Goal: Use online tool/utility: Utilize a website feature to perform a specific function

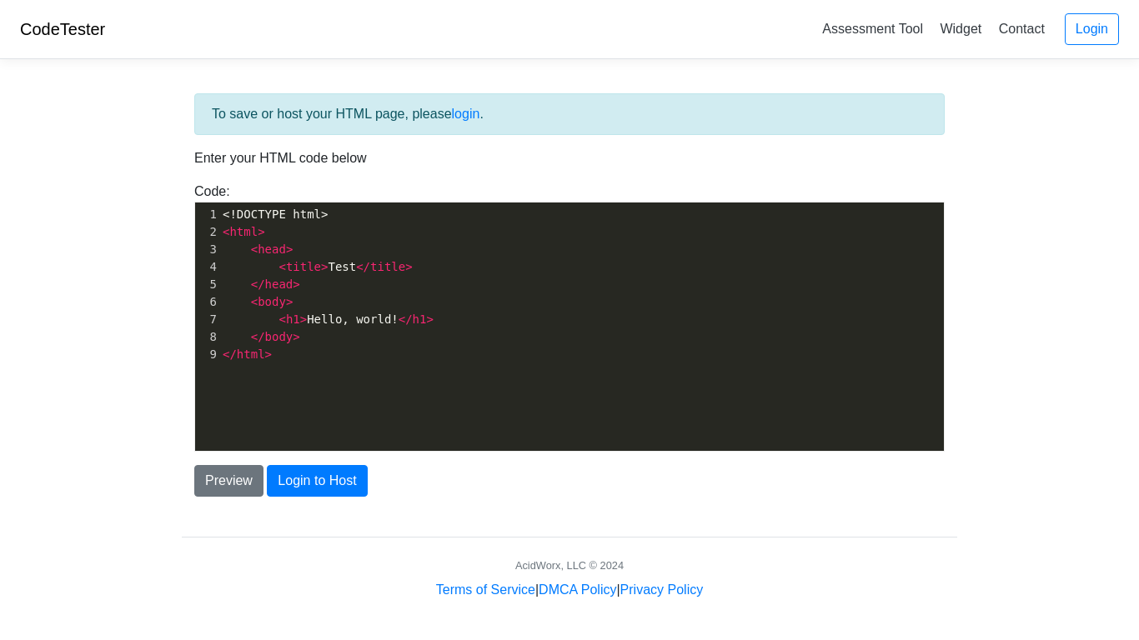
click at [278, 351] on pre "</ html >" at bounding box center [581, 355] width 724 height 18
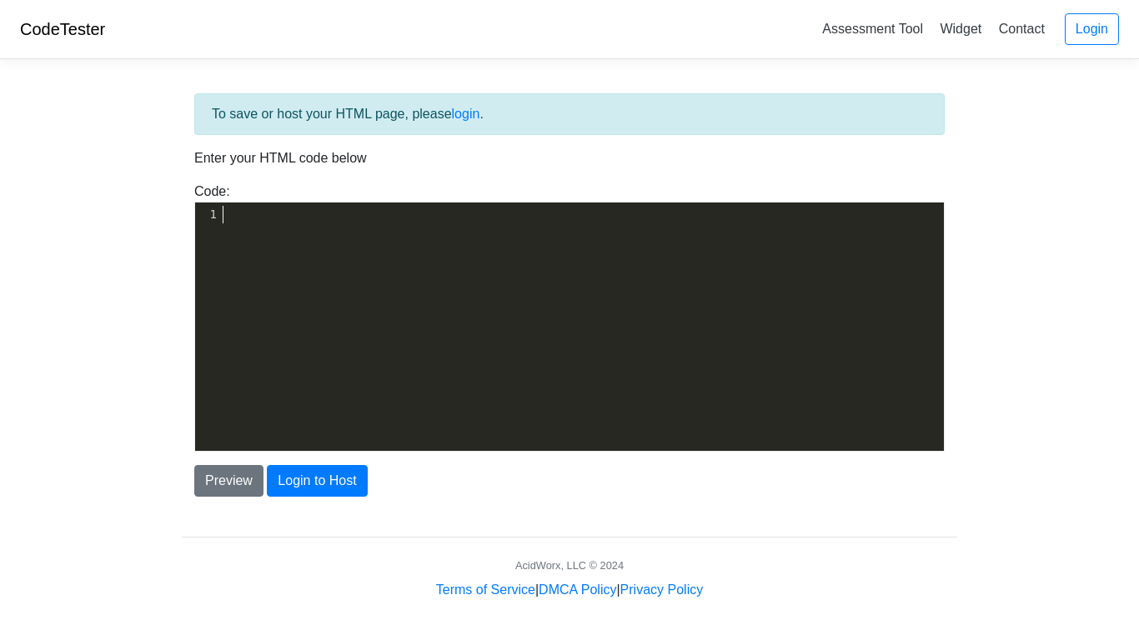
scroll to position [196, 0]
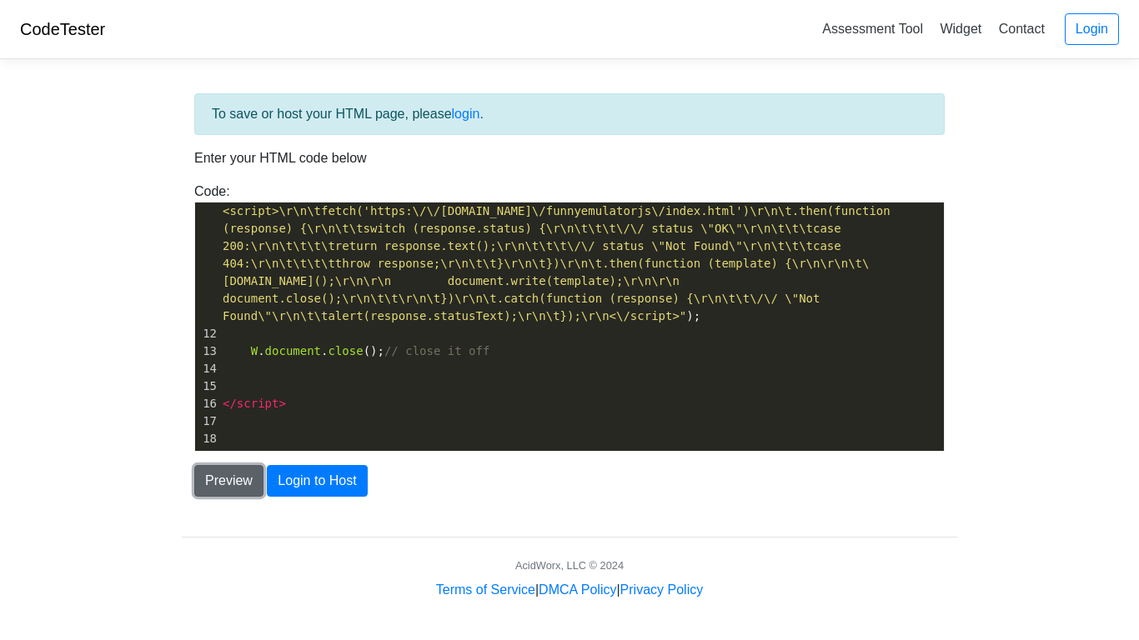
click at [216, 484] on button "Preview" at bounding box center [228, 481] width 69 height 32
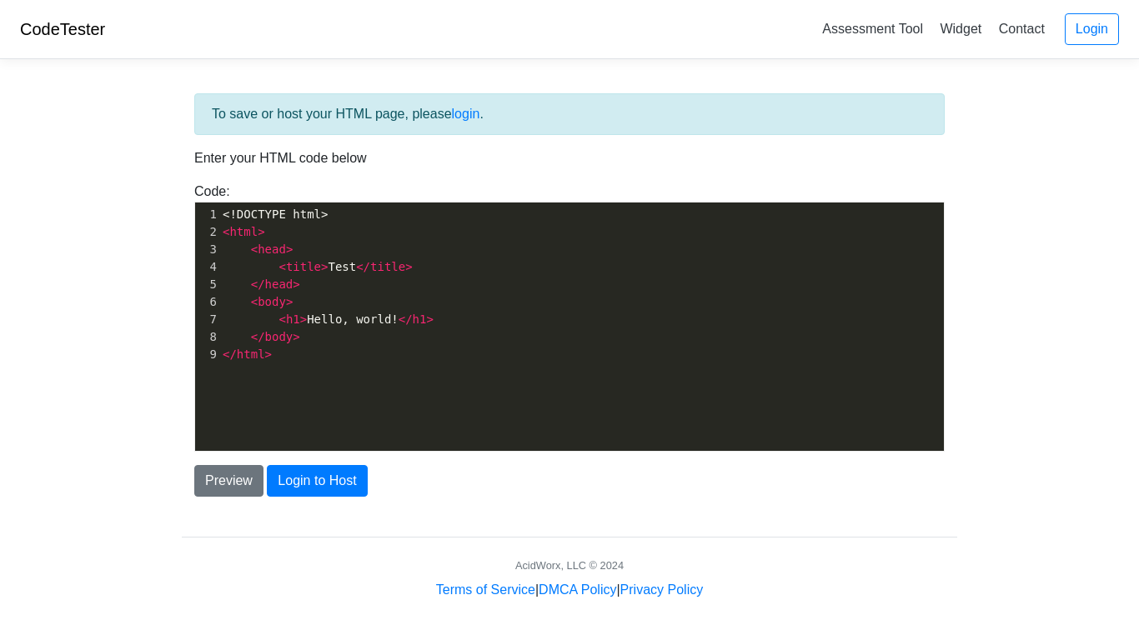
click at [279, 358] on pre "</ html >" at bounding box center [581, 355] width 724 height 18
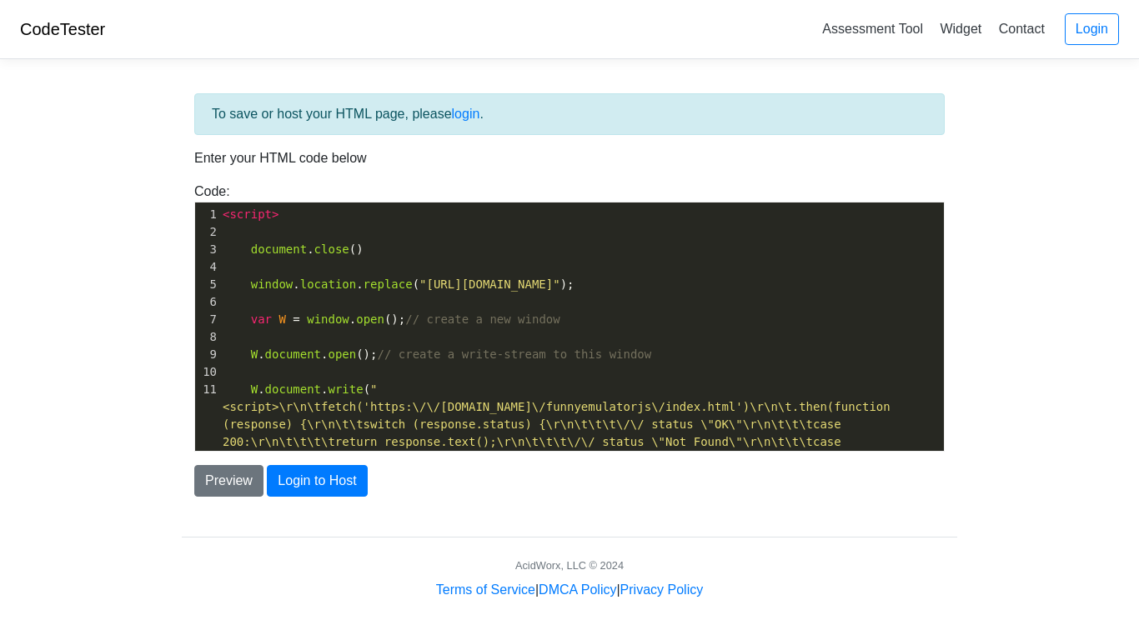
scroll to position [196, 0]
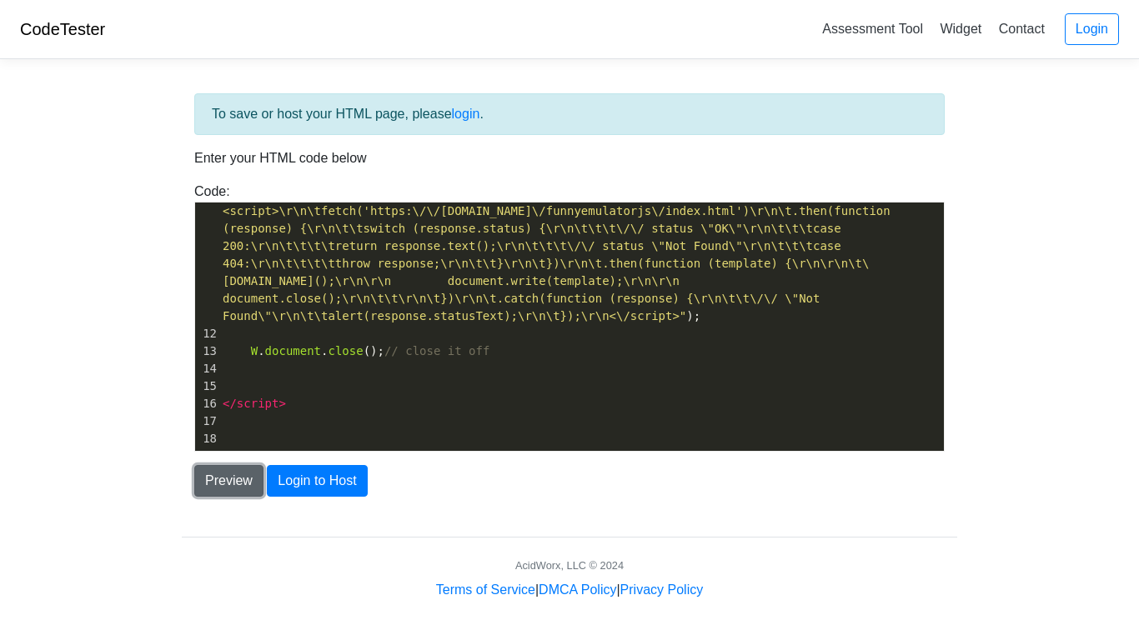
click at [213, 465] on button "Preview" at bounding box center [228, 481] width 69 height 32
click at [240, 493] on button "Preview" at bounding box center [228, 481] width 69 height 32
click at [229, 484] on button "Preview" at bounding box center [228, 481] width 69 height 32
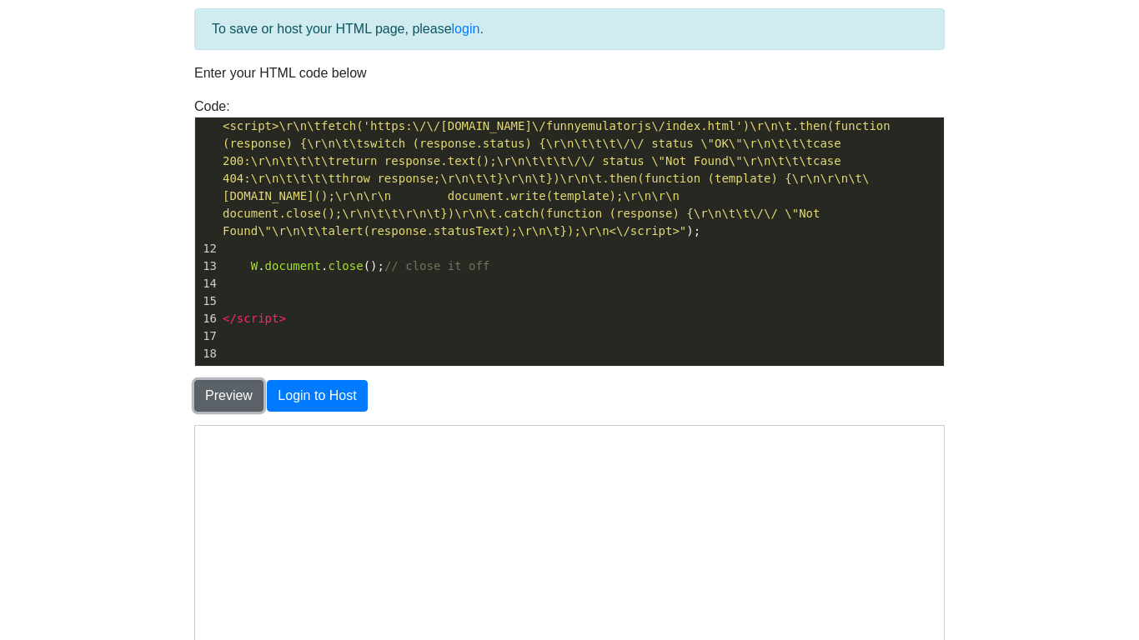
scroll to position [0, 0]
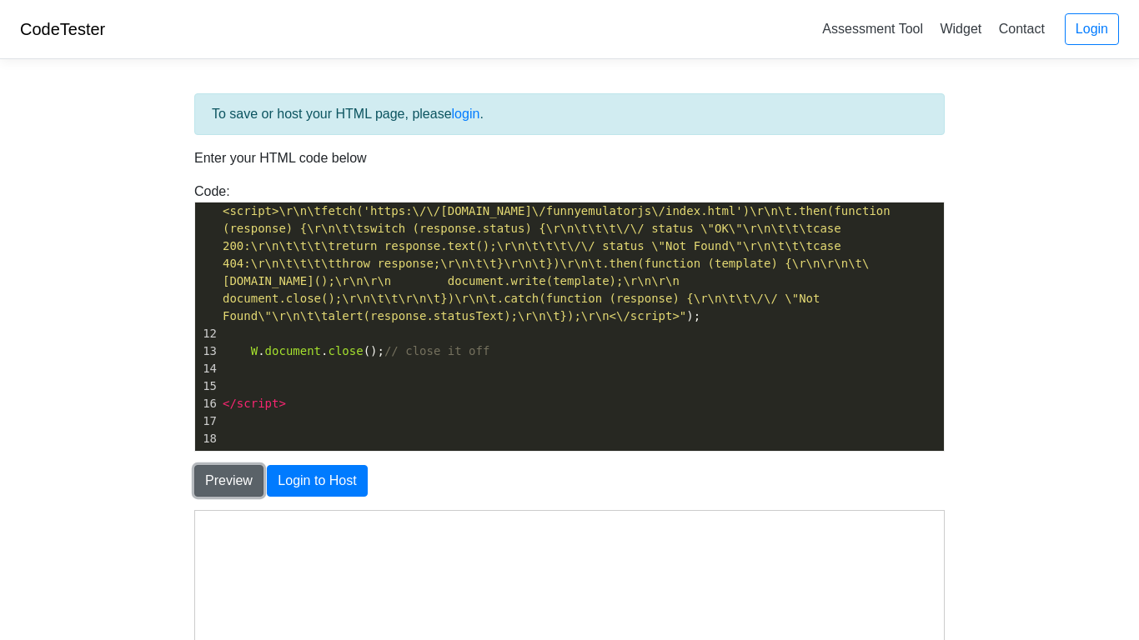
click at [222, 479] on button "Preview" at bounding box center [228, 481] width 69 height 32
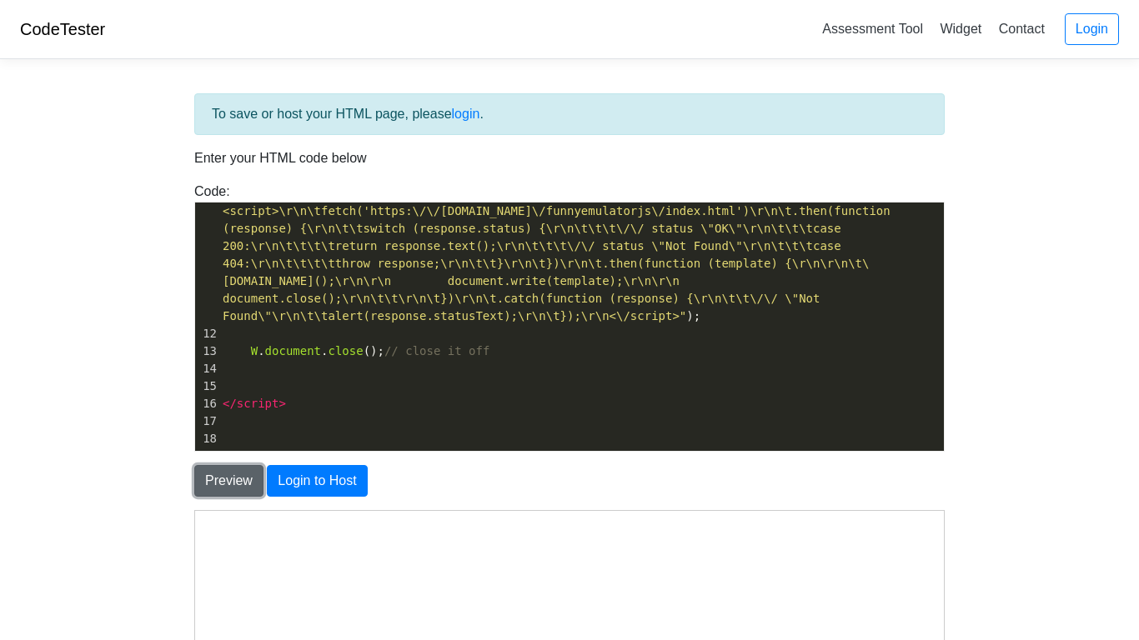
click at [222, 479] on button "Preview" at bounding box center [228, 481] width 69 height 32
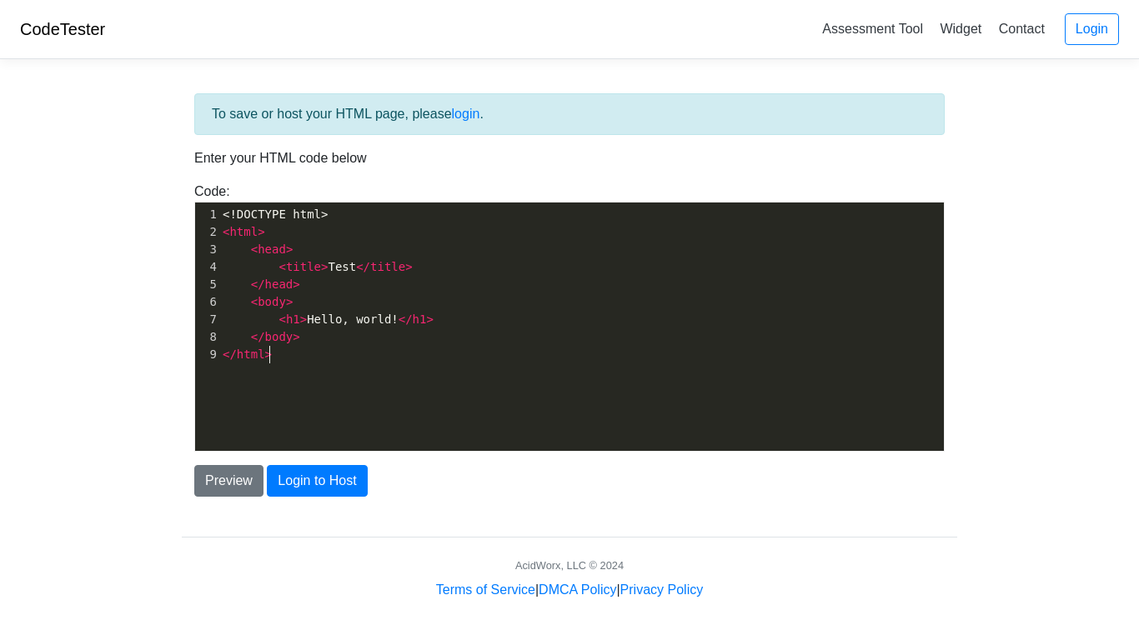
scroll to position [6, 0]
drag, startPoint x: 271, startPoint y: 353, endPoint x: 312, endPoint y: 202, distance: 157.1
click at [312, 203] on div "xxxxxxxxxx 1 <!DOCTYPE html> 2 < html > 3 < head > 4 < title > Test </ title > …" at bounding box center [581, 285] width 724 height 164
type textarea "<!DOCTYPE html> <html> <head> <title>Test</title> </head> <body> <h1>Hello, wor…"
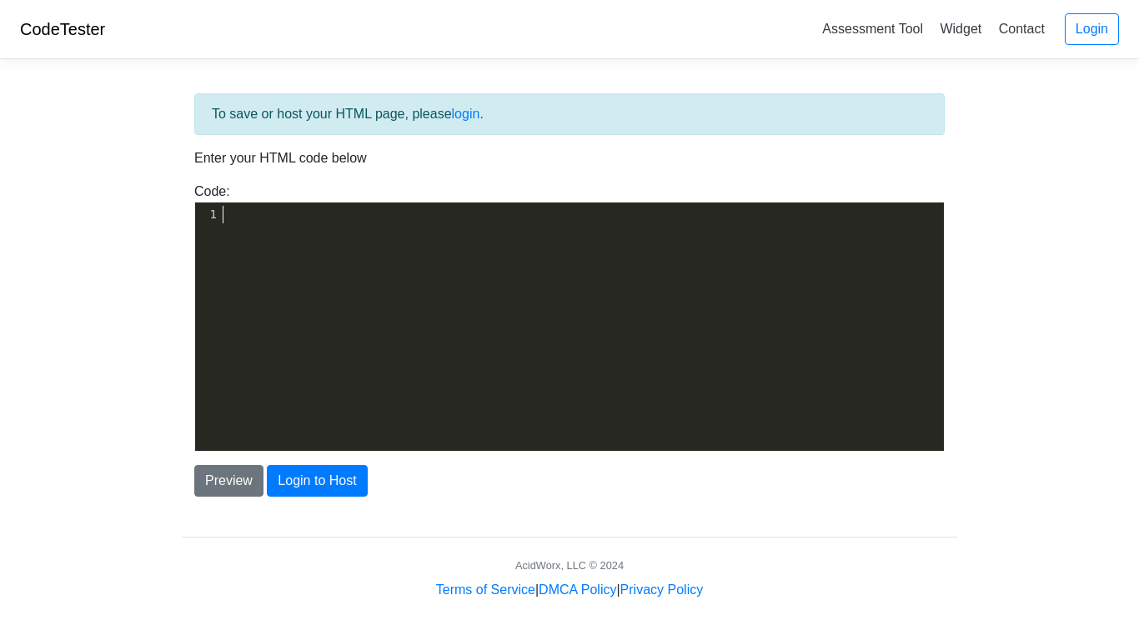
type textarea "V"
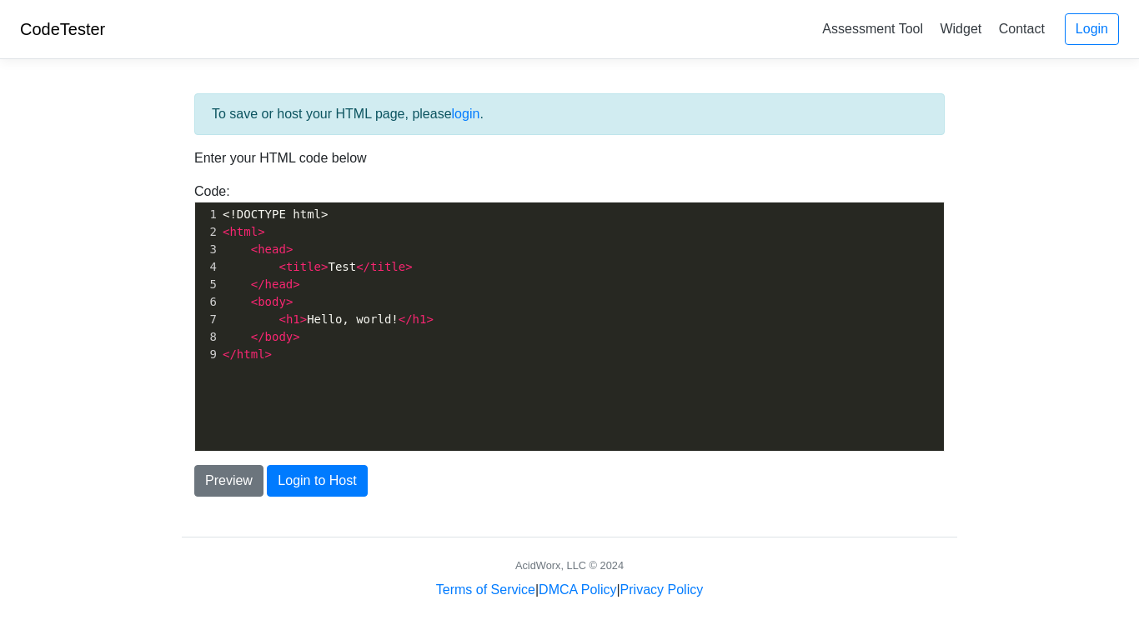
scroll to position [6, 0]
drag, startPoint x: 310, startPoint y: 348, endPoint x: 325, endPoint y: 318, distance: 33.6
click at [325, 318] on div "1 <!DOCTYPE html> 2 < html > 3 < head > 4 < title > Test </ title > 5 </ head >…" at bounding box center [581, 285] width 724 height 158
type textarea "lo, world!</h1> </body> </html>"
type textarea "t</title> </head> <body>"
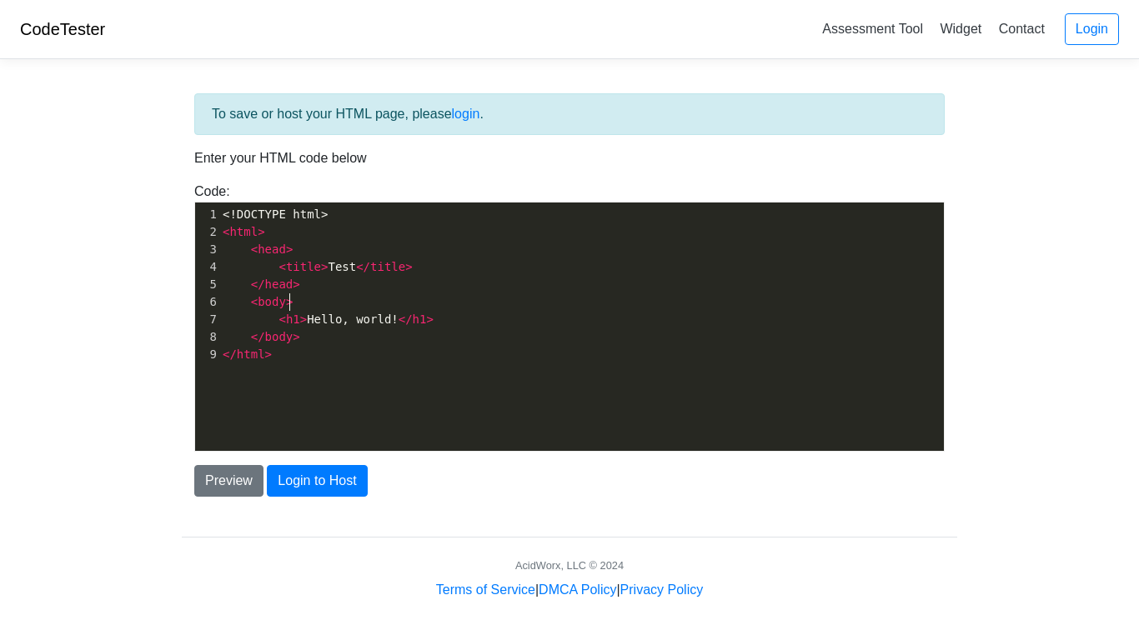
drag, startPoint x: 325, startPoint y: 309, endPoint x: 343, endPoint y: 263, distance: 49.9
click at [343, 263] on div "1 <!DOCTYPE html> 2 < html > 3 < head > 4 < title > Test </ title > 5 </ head >…" at bounding box center [581, 285] width 724 height 158
drag, startPoint x: 308, startPoint y: 357, endPoint x: 341, endPoint y: 248, distance: 113.1
click at [341, 248] on div "1 <!DOCTYPE html> 2 < html > 3 < head > 4 < title > Test </ title > 5 </ head >…" at bounding box center [581, 285] width 724 height 158
type textarea "<title>Test</title> </head> <body> <h1>Hello, world!</h1> </body> </html>"
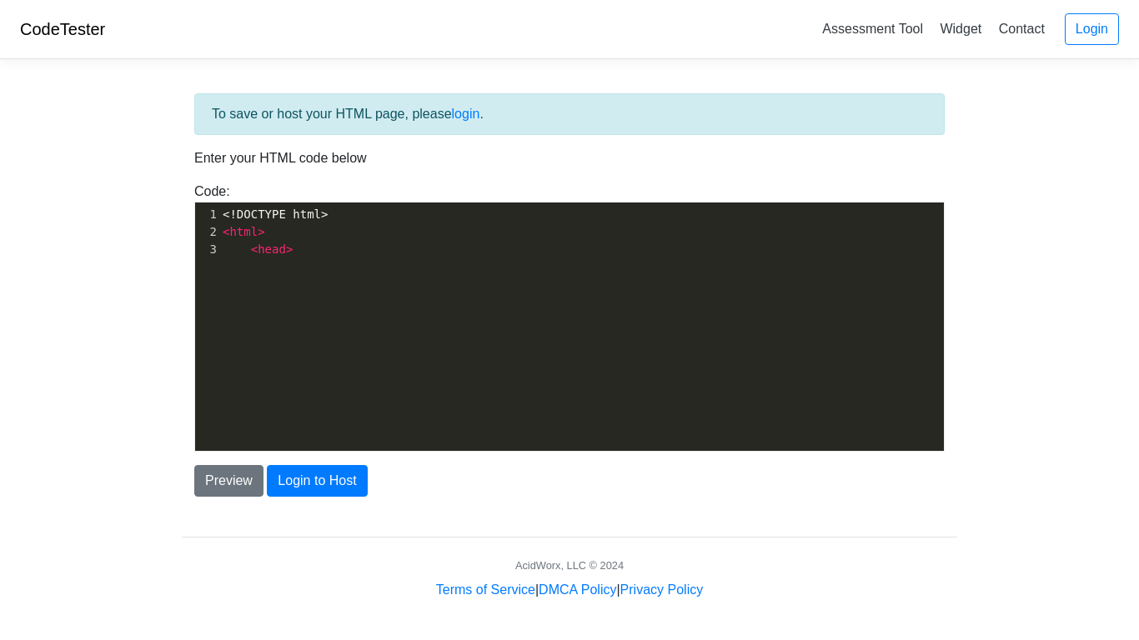
type textarea "<!DOCTYPE html> <html> <head>"
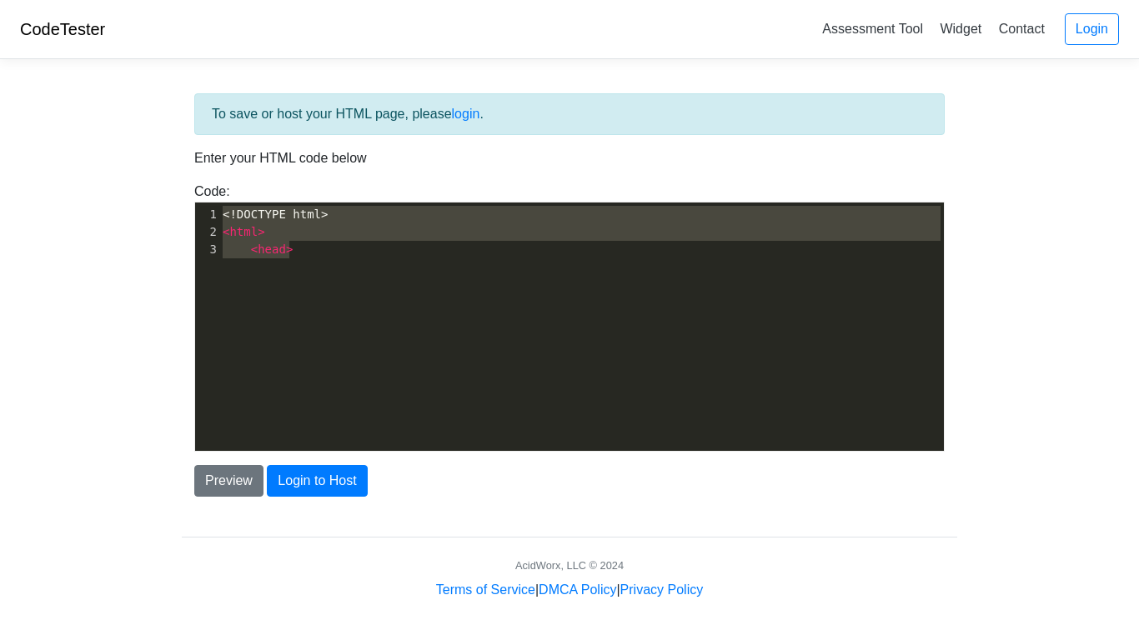
drag, startPoint x: 323, startPoint y: 260, endPoint x: 365, endPoint y: 167, distance: 102.6
click at [365, 167] on div "To save or host your HTML page, please login . Enter your HTML code below Code:…" at bounding box center [569, 294] width 775 height 403
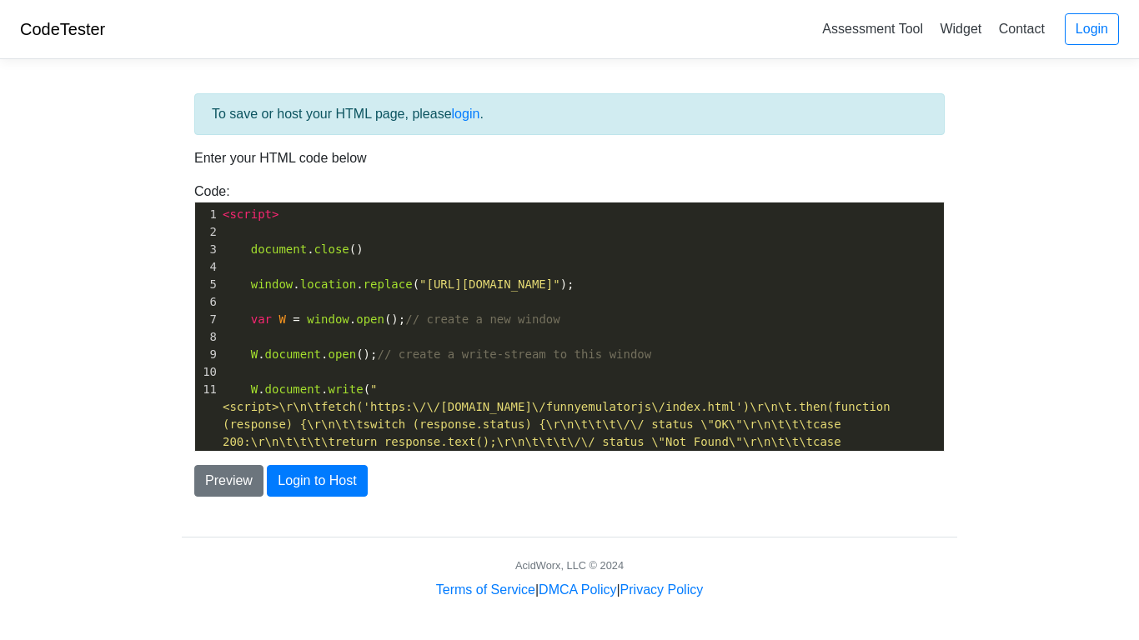
scroll to position [196, 0]
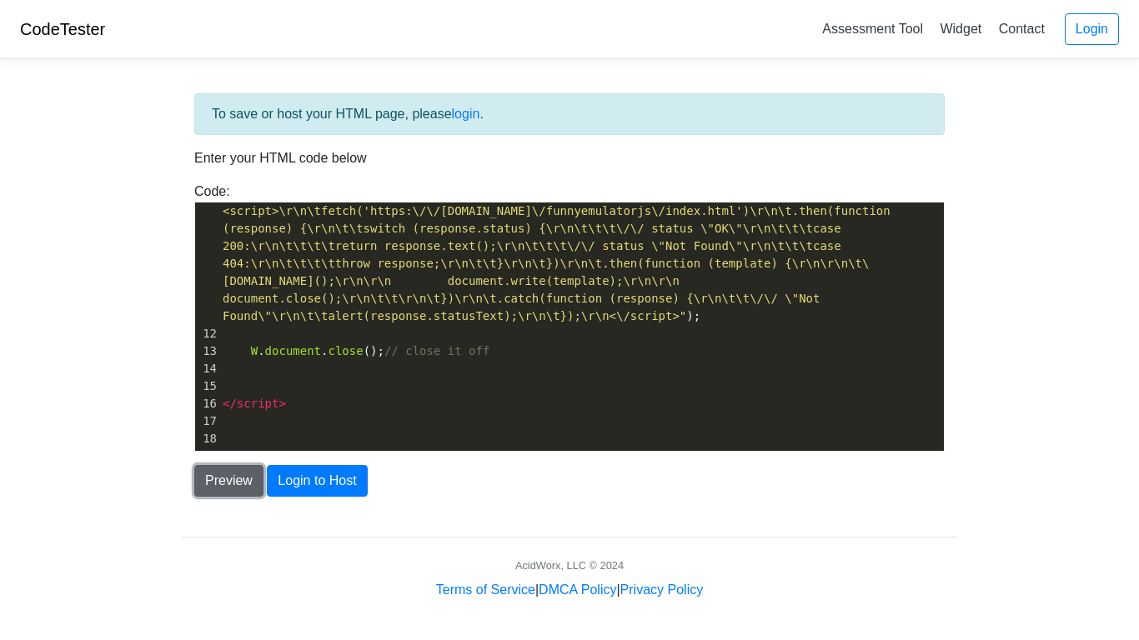
click at [228, 478] on button "Preview" at bounding box center [228, 481] width 69 height 32
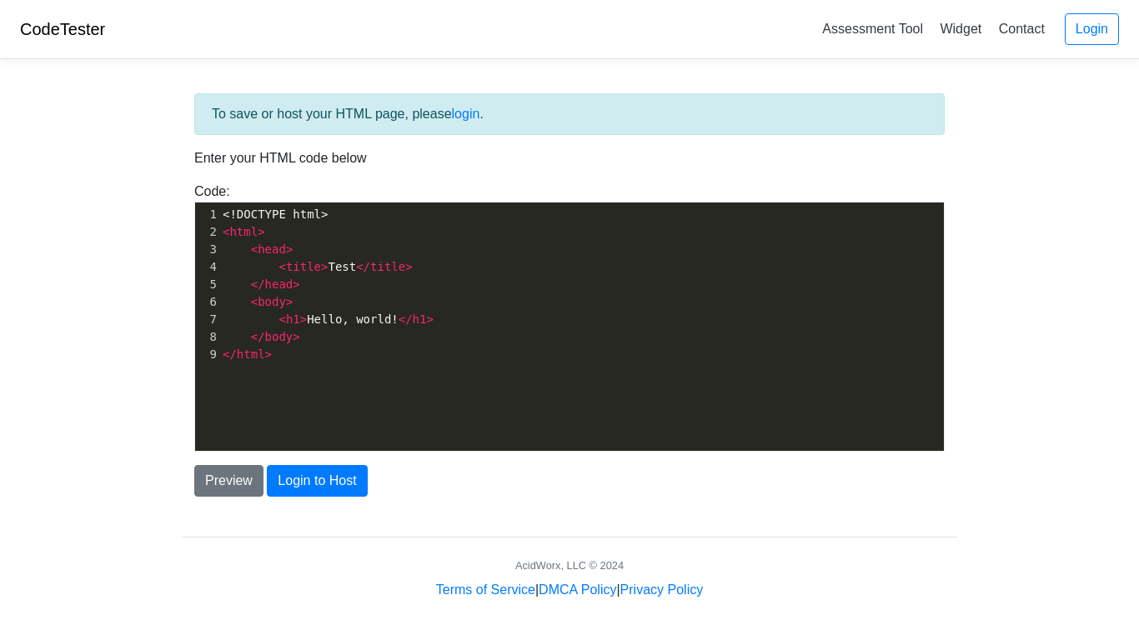
scroll to position [6, 0]
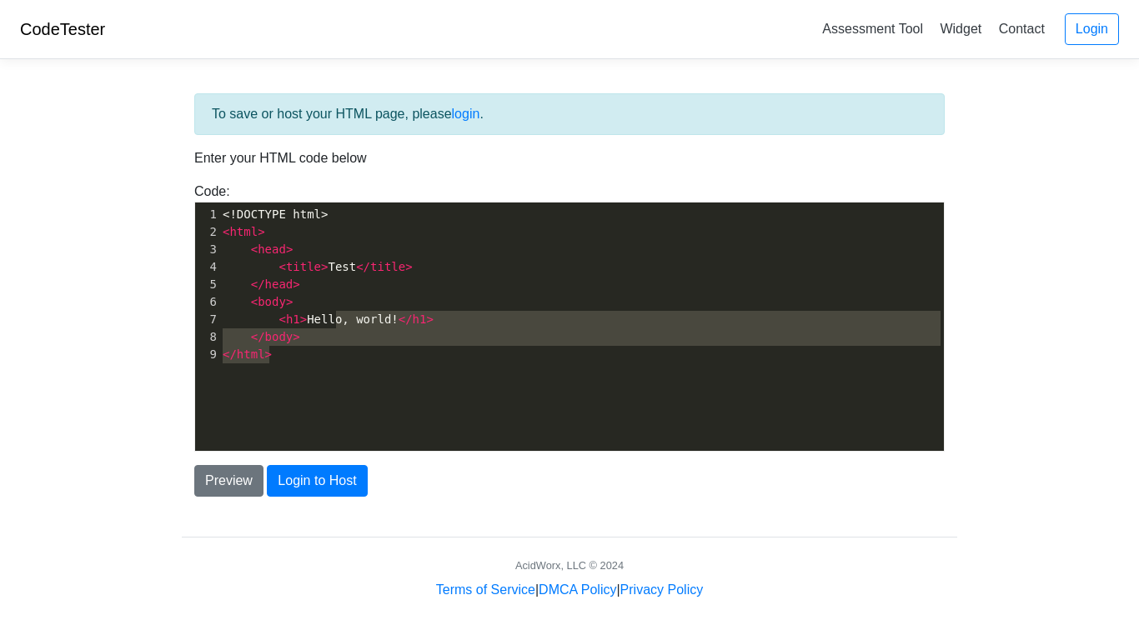
type textarea "<head> <title>Test</title> </head> <body> <h1>Hello, world!</h1> </body> </html>"
drag, startPoint x: 327, startPoint y: 361, endPoint x: 363, endPoint y: 230, distance: 135.7
click at [363, 230] on div "1 <!DOCTYPE html> 2 < html > 3 < head > 4 < title > Test </ title > 5 </ head >…" at bounding box center [581, 285] width 724 height 158
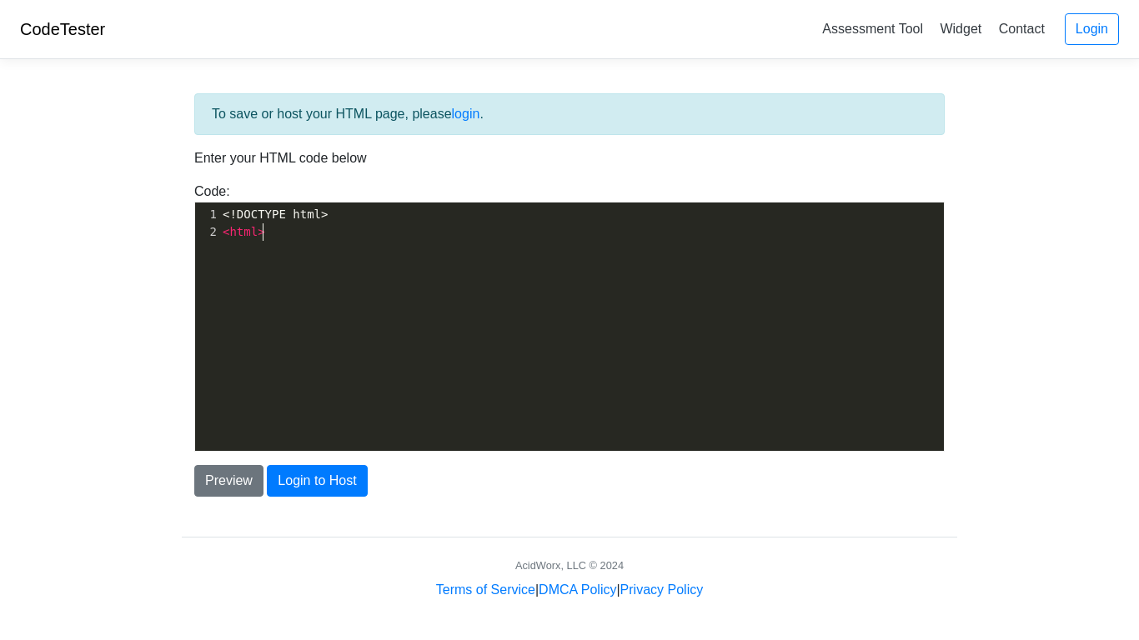
type textarea "<html>"
drag, startPoint x: 346, startPoint y: 225, endPoint x: 350, endPoint y: 212, distance: 14.0
click at [350, 212] on div "1 <!DOCTYPE html> 2 < html >" at bounding box center [581, 223] width 724 height 35
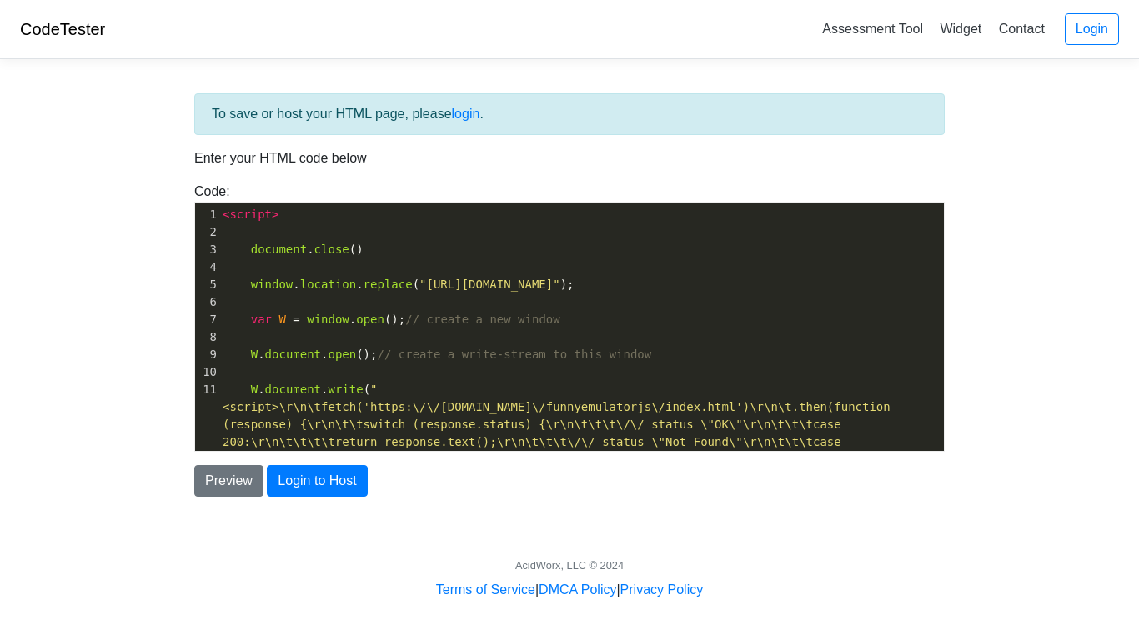
scroll to position [196, 0]
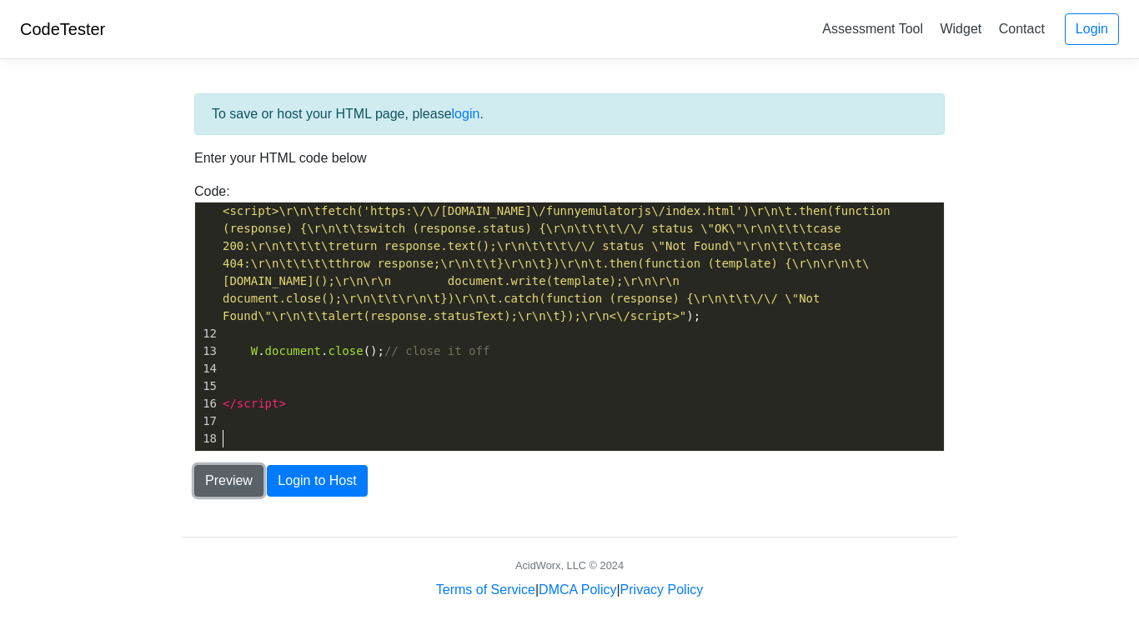
click at [231, 489] on button "Preview" at bounding box center [228, 481] width 69 height 32
